Goal: Check status: Check status

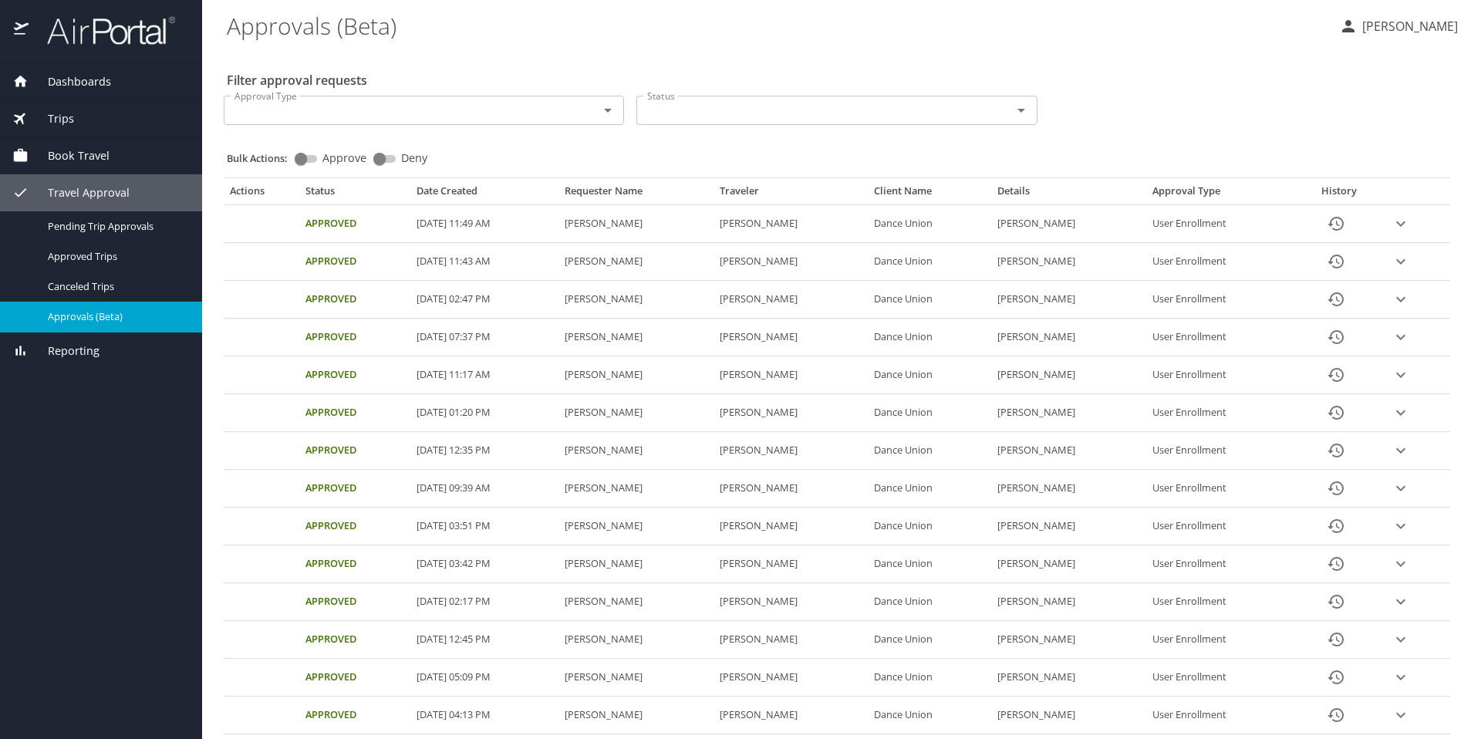
scroll to position [458, 0]
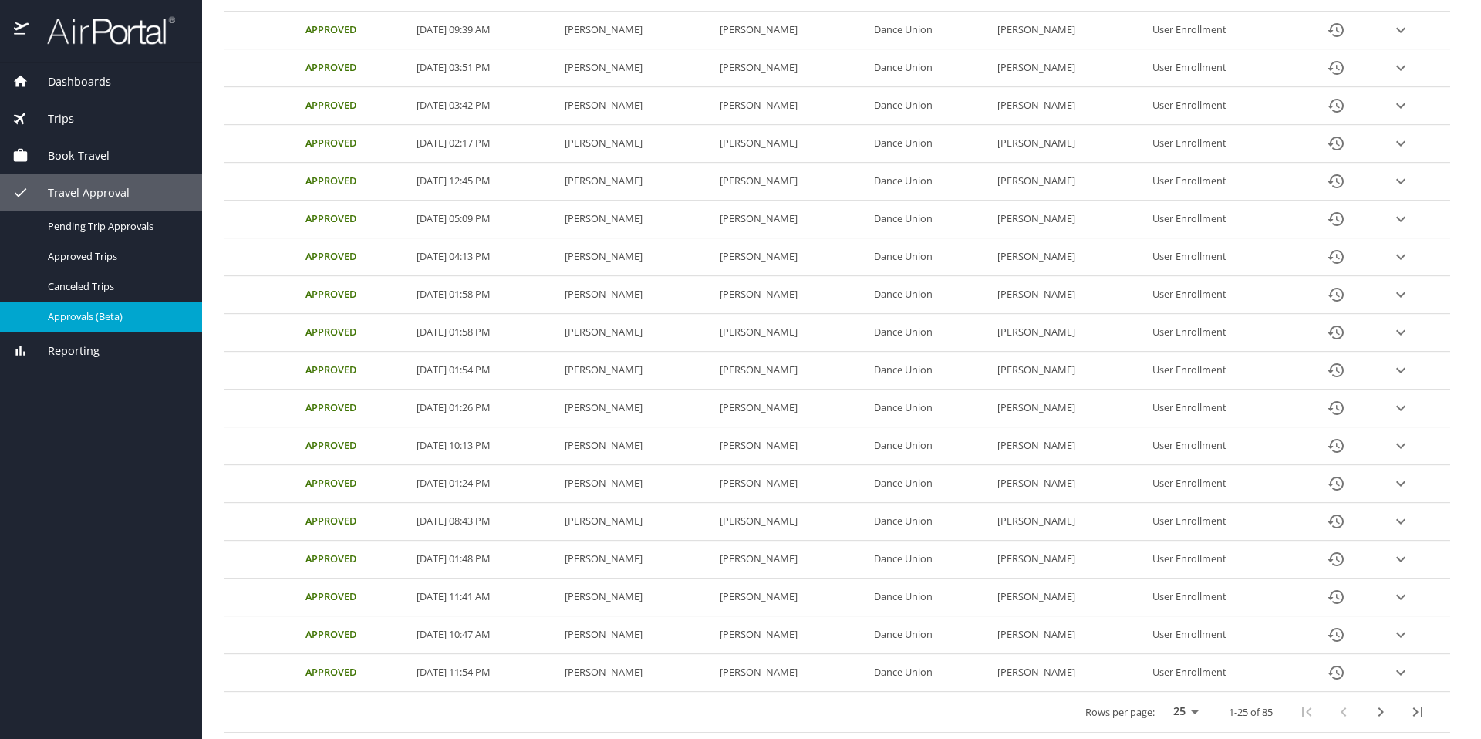
click at [89, 187] on span "Travel Approval" at bounding box center [79, 192] width 101 height 17
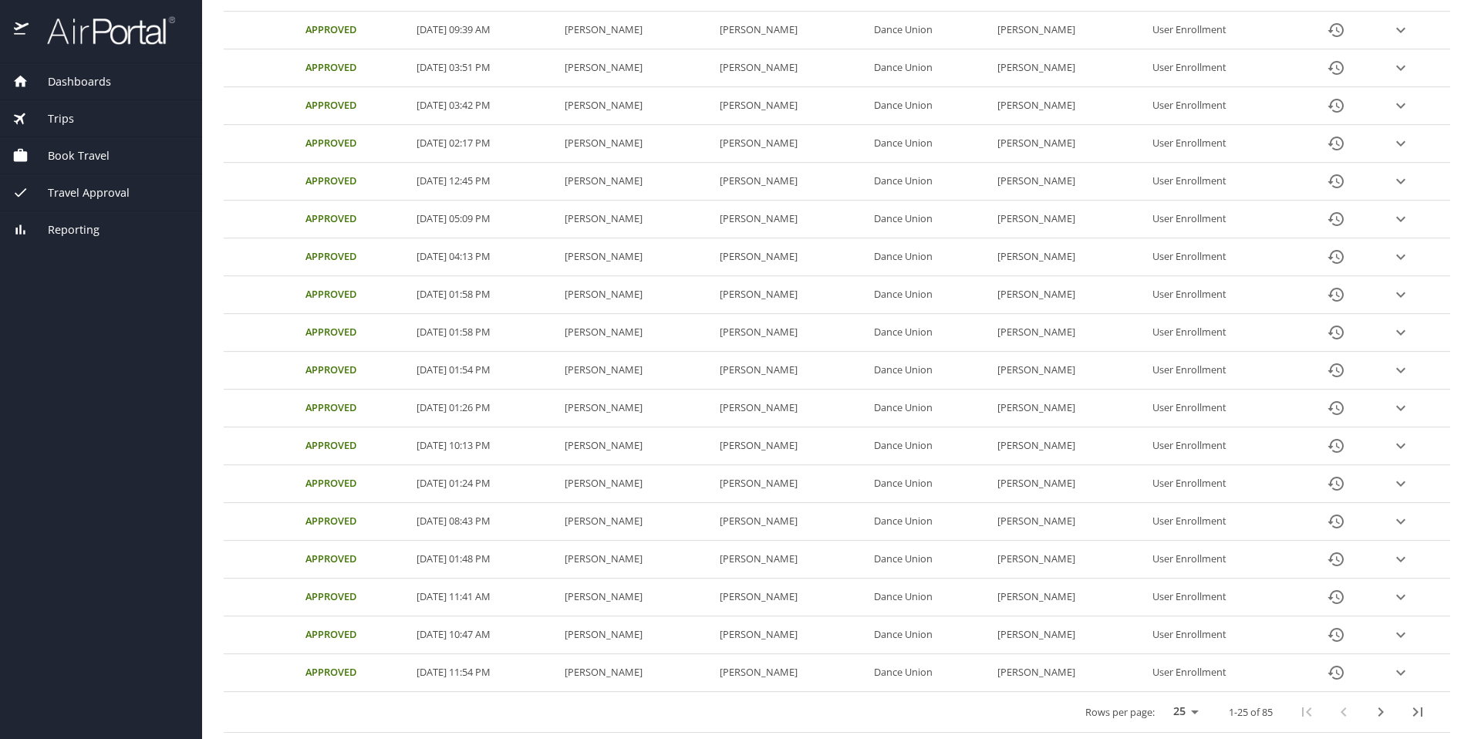
click at [89, 187] on span "Travel Approval" at bounding box center [79, 192] width 101 height 17
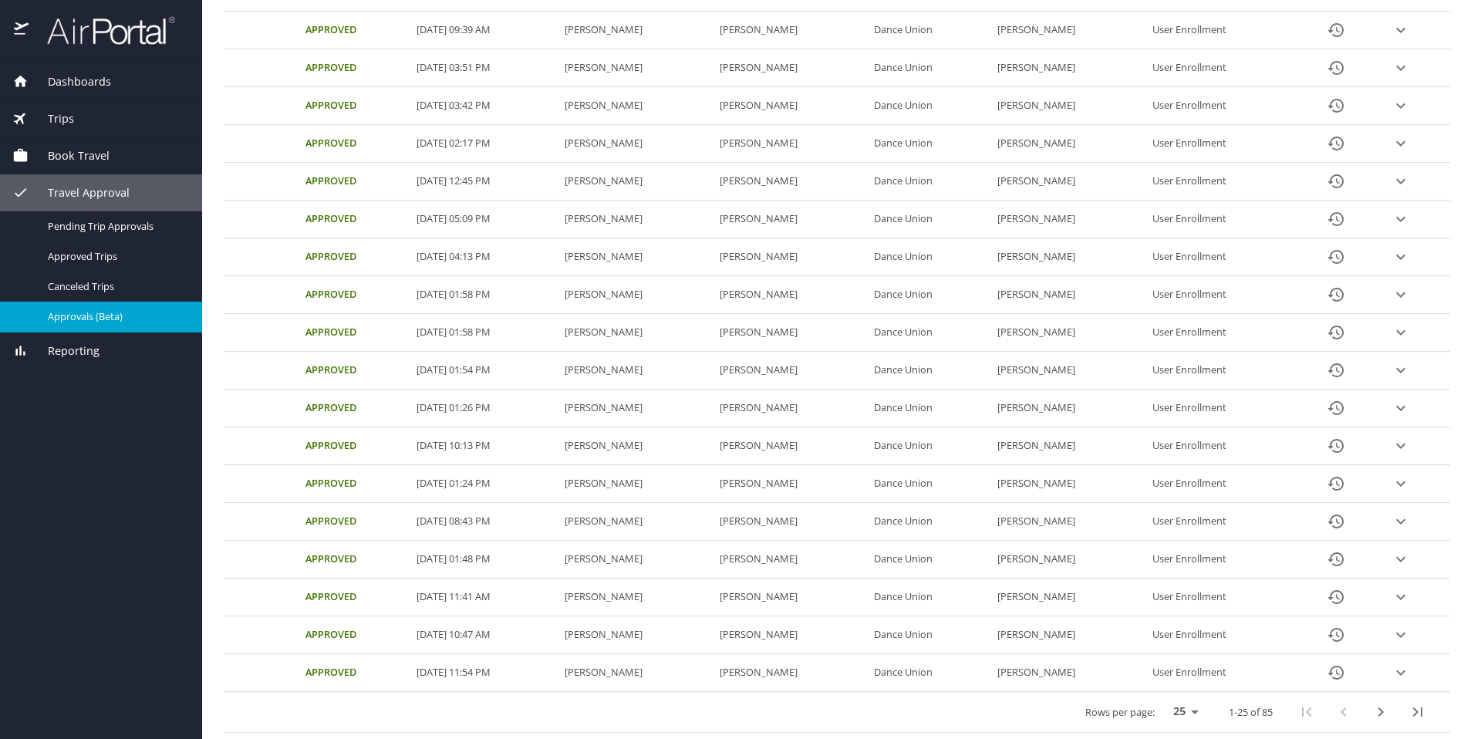
click at [76, 150] on span "Book Travel" at bounding box center [69, 155] width 81 height 17
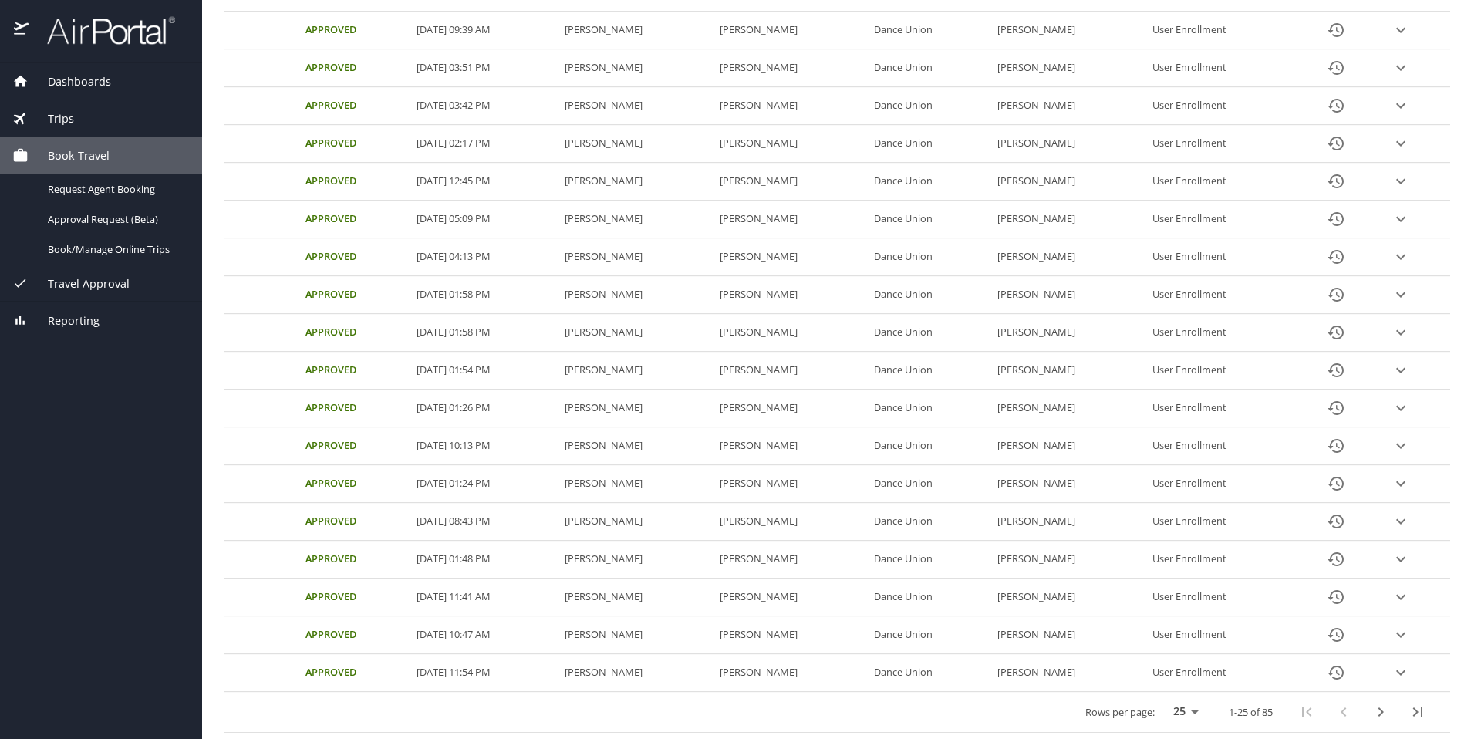
click at [1371, 708] on icon "next page" at bounding box center [1380, 712] width 19 height 19
click at [627, 482] on td "[PERSON_NAME]" at bounding box center [635, 484] width 154 height 38
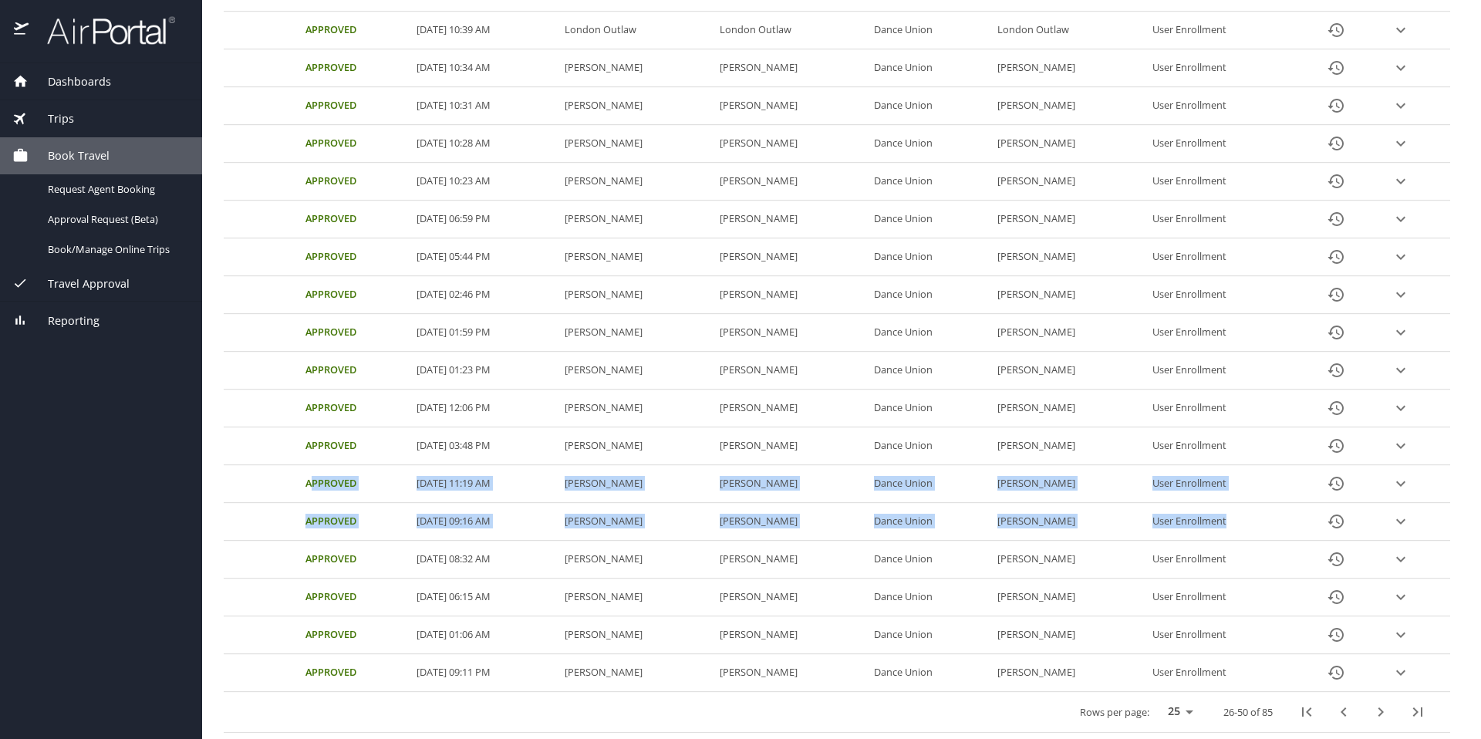
drag, startPoint x: 308, startPoint y: 477, endPoint x: 1336, endPoint y: 530, distance: 1028.6
click at [1336, 530] on tbody "Approved [DATE] 07:17 PM [PERSON_NAME] [PERSON_NAME] Dance Union [PERSON_NAME] …" at bounding box center [837, 219] width 1226 height 945
click at [1408, 485] on td "Approval table" at bounding box center [1416, 484] width 67 height 38
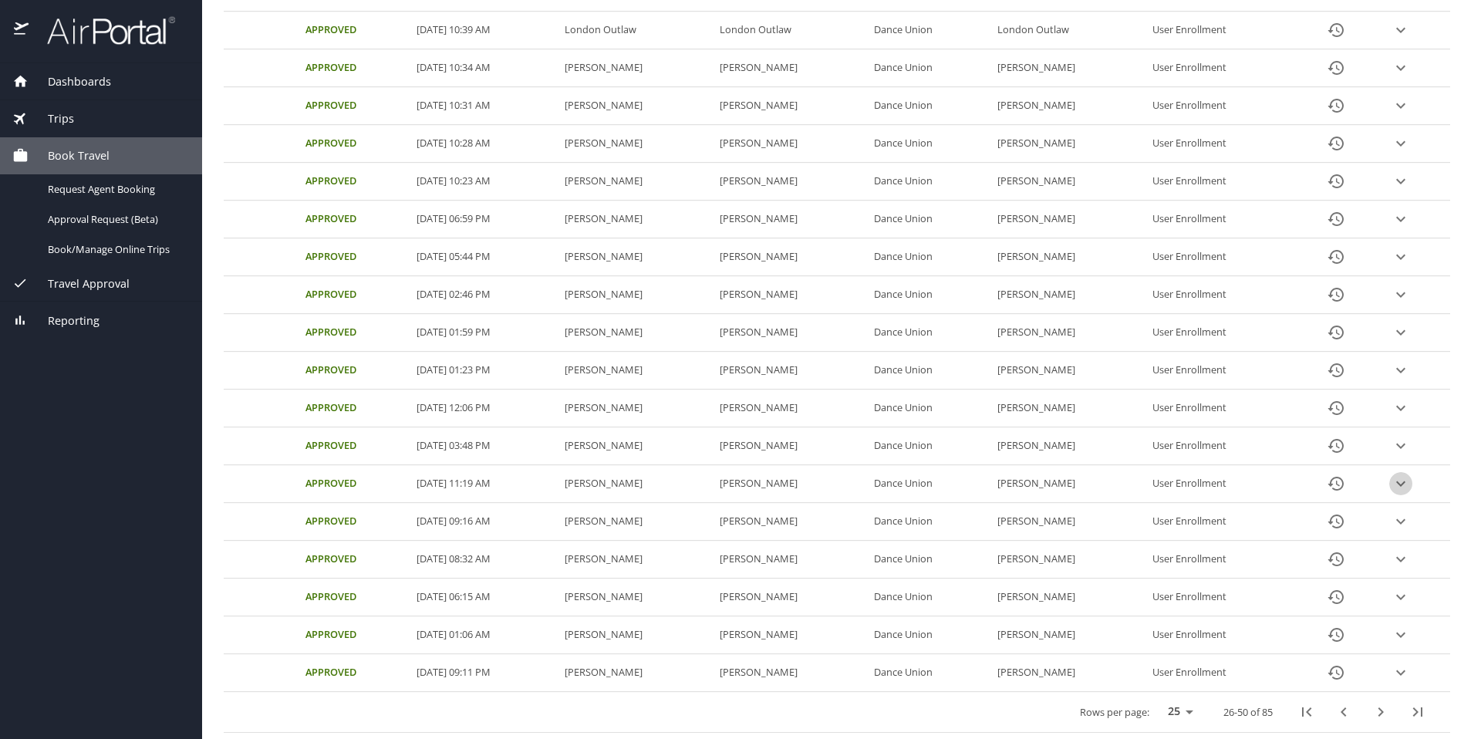
click at [1394, 481] on icon "expand row" at bounding box center [1400, 483] width 19 height 19
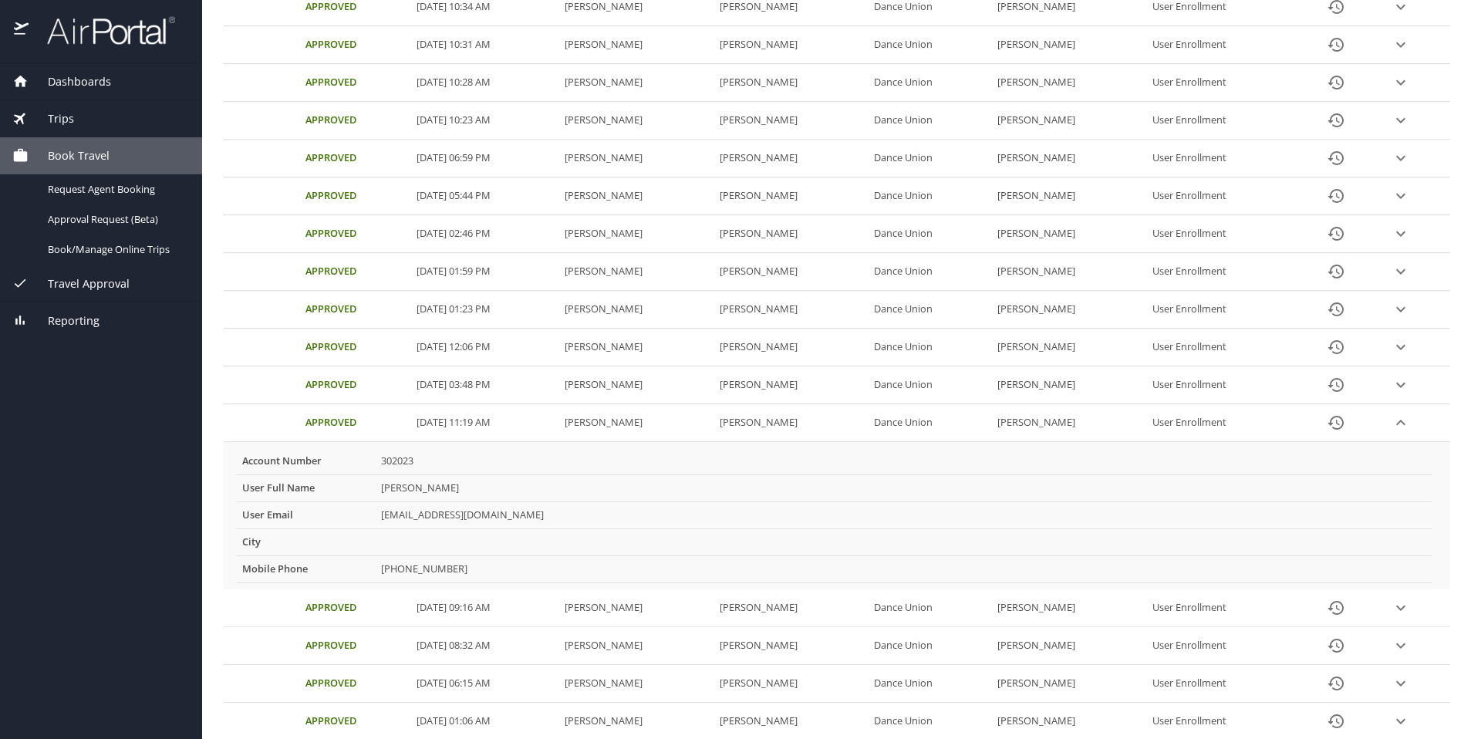
scroll to position [544, 0]
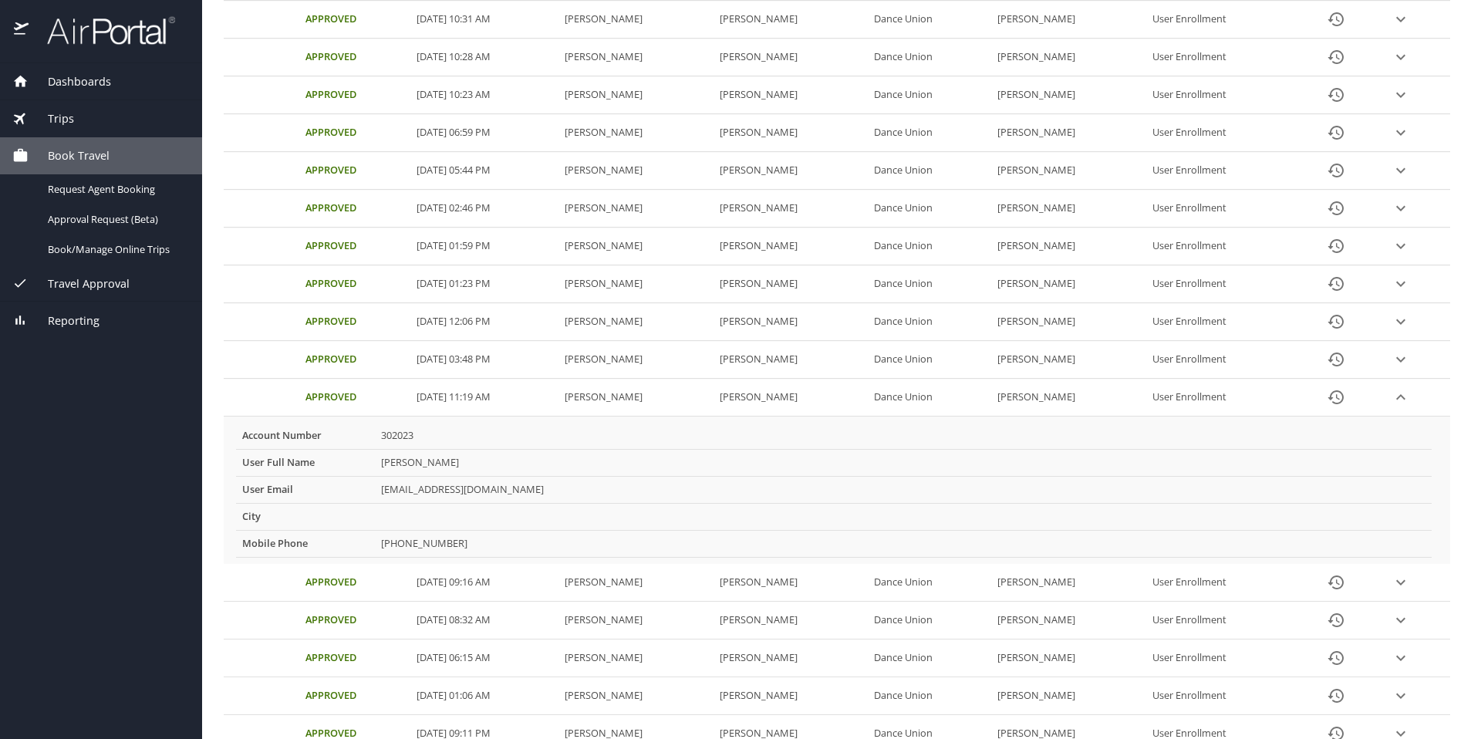
click at [1338, 390] on icon "History" at bounding box center [1335, 397] width 19 height 19
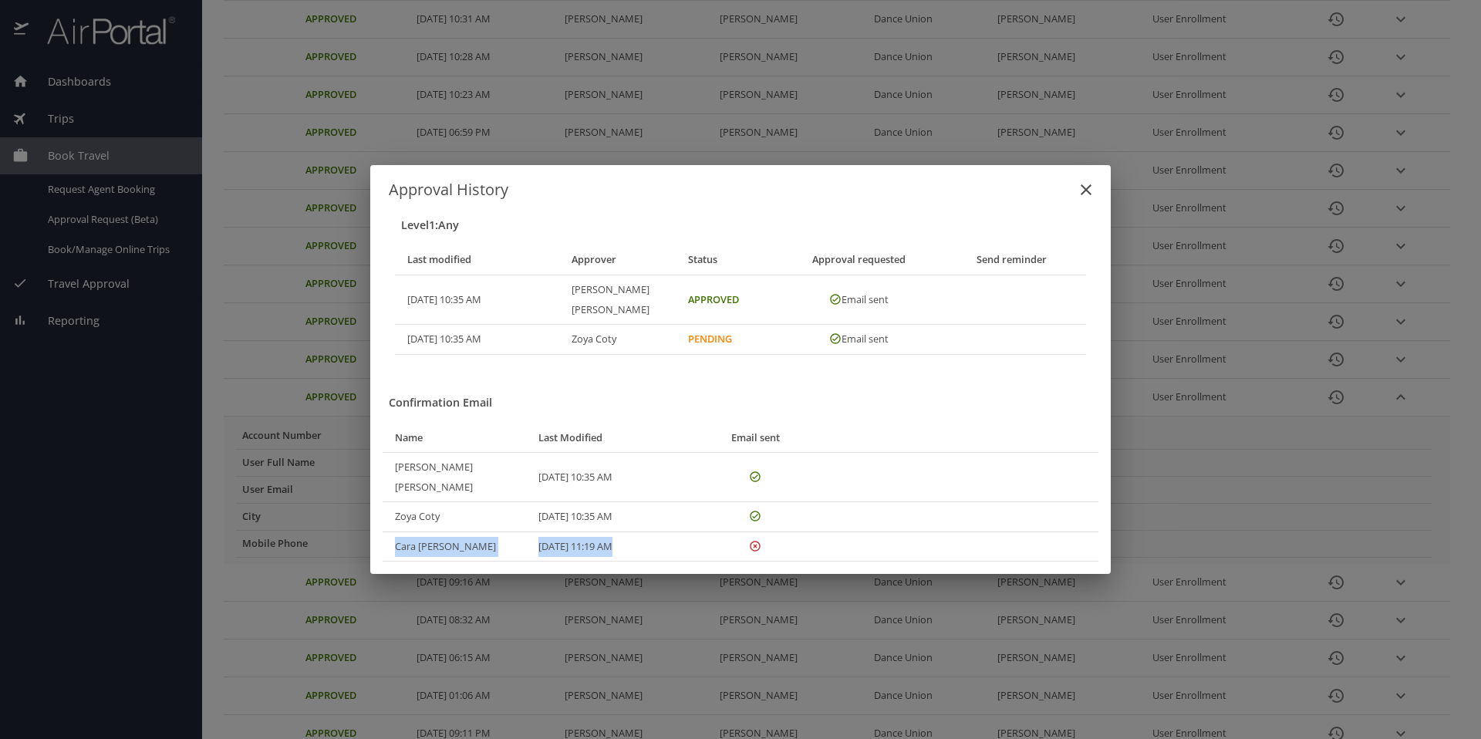
drag, startPoint x: 393, startPoint y: 527, endPoint x: 789, endPoint y: 523, distance: 395.6
click at [785, 531] on tr "[PERSON_NAME] [DATE] 11:19 AM" at bounding box center [741, 546] width 716 height 30
click at [819, 403] on h3 "Confirmation Email" at bounding box center [744, 403] width 710 height 22
click at [1089, 199] on icon "close" at bounding box center [1086, 189] width 19 height 19
